Goal: Find contact information: Find contact information

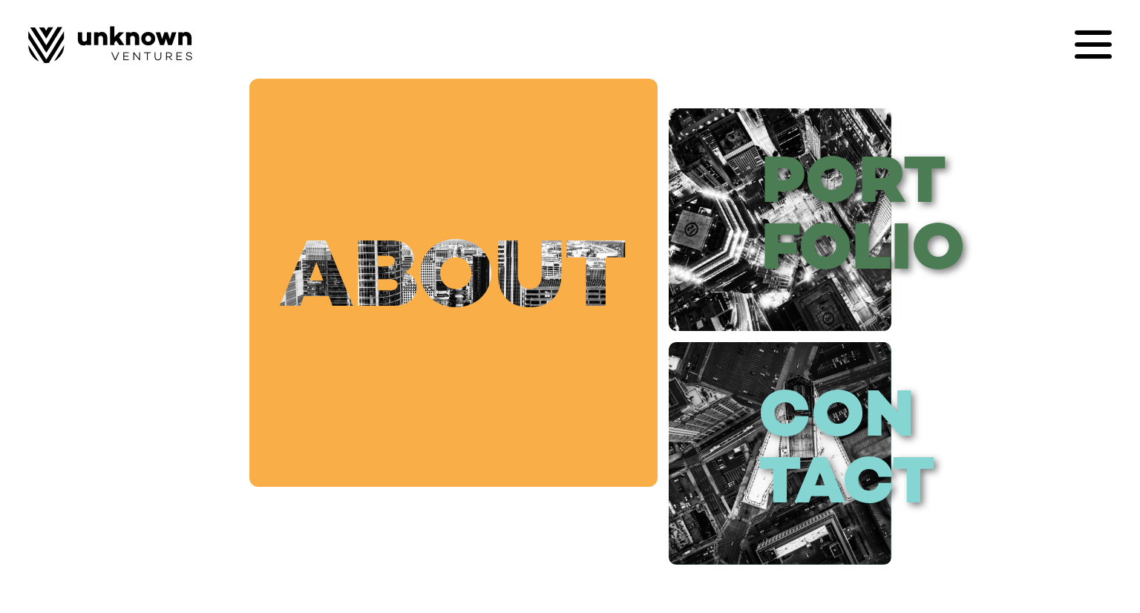
click at [472, 259] on link "about" at bounding box center [453, 283] width 408 height 408
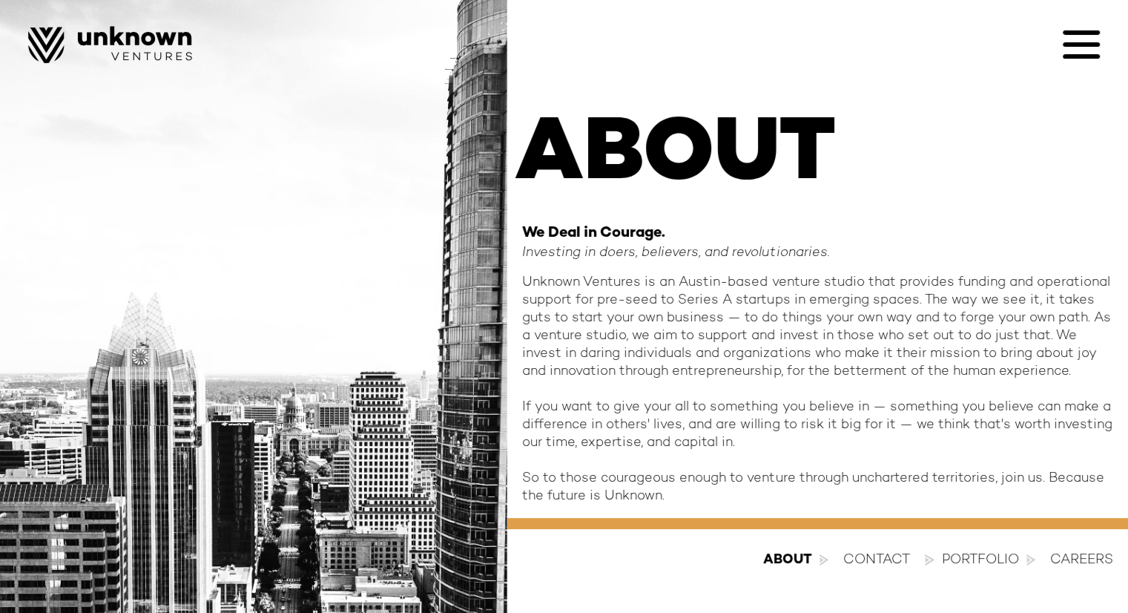
scroll to position [44, 0]
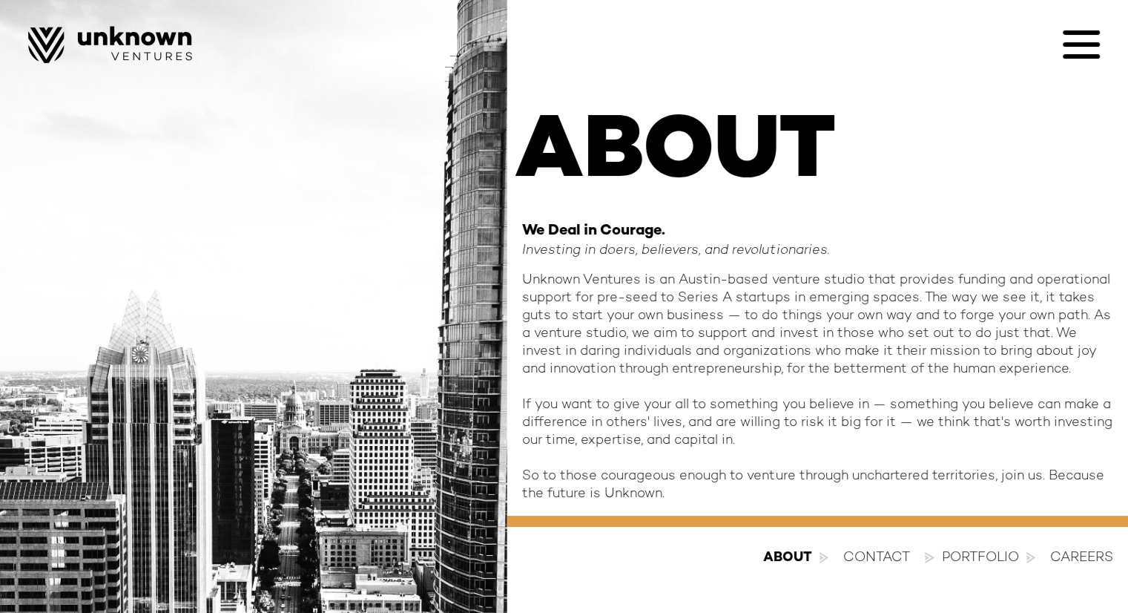
click at [907, 578] on div "about contact Portfolio Careers" at bounding box center [817, 558] width 621 height 62
click at [881, 554] on div "contact" at bounding box center [877, 558] width 67 height 18
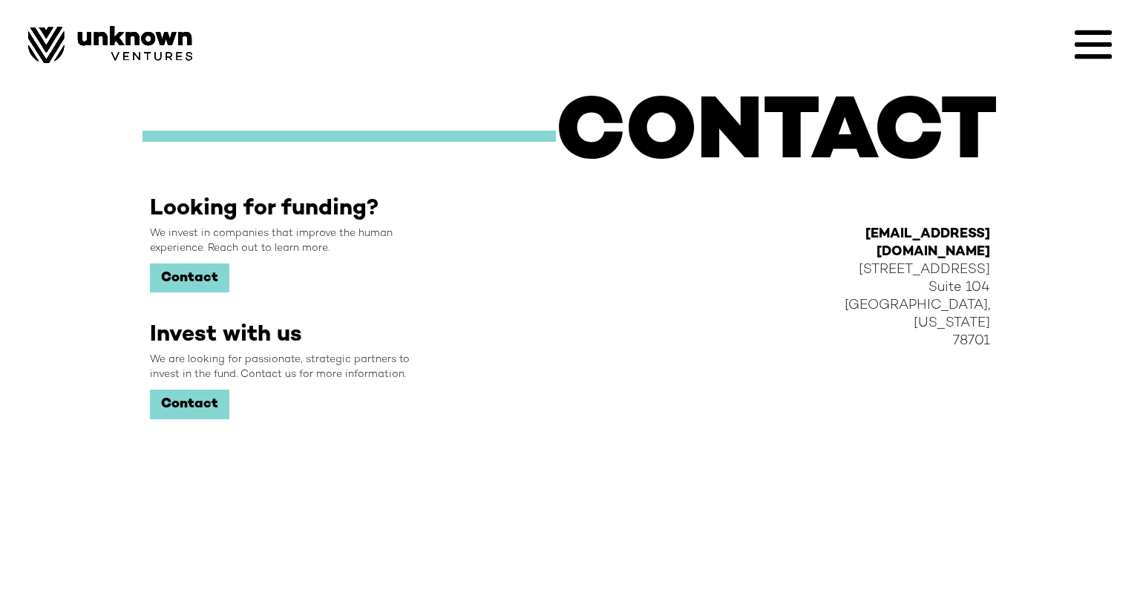
click at [206, 277] on link "Contact" at bounding box center [189, 278] width 79 height 30
click at [188, 238] on div "We invest in companies that improve the human experience. Reach out to learn mo…" at bounding box center [294, 241] width 289 height 30
